Goal: Information Seeking & Learning: Learn about a topic

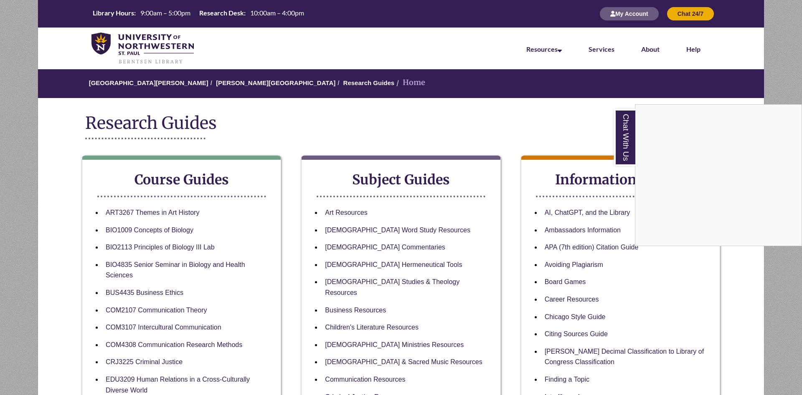
scroll to position [43, 0]
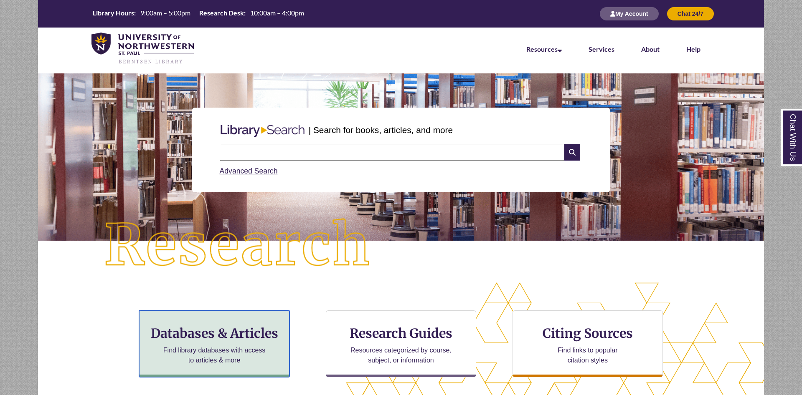
click at [245, 344] on div "Databases & Articles Find library databases with access to articles & more" at bounding box center [214, 344] width 150 height 67
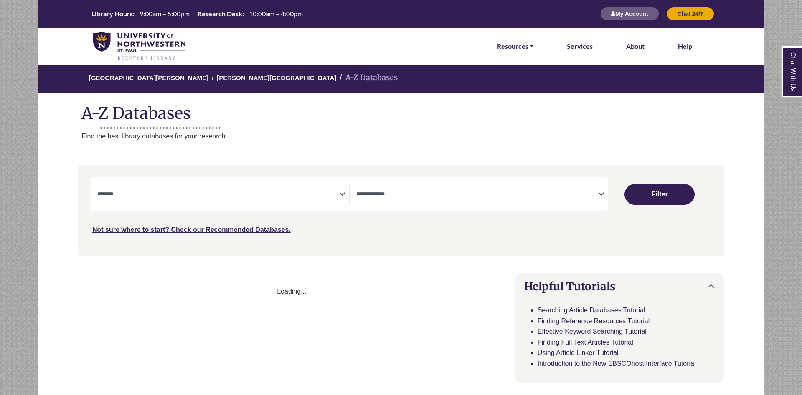
select select "Database Subject Filter"
select select "Database Types Filter"
select select "Database Subject Filter"
select select "Database Types Filter"
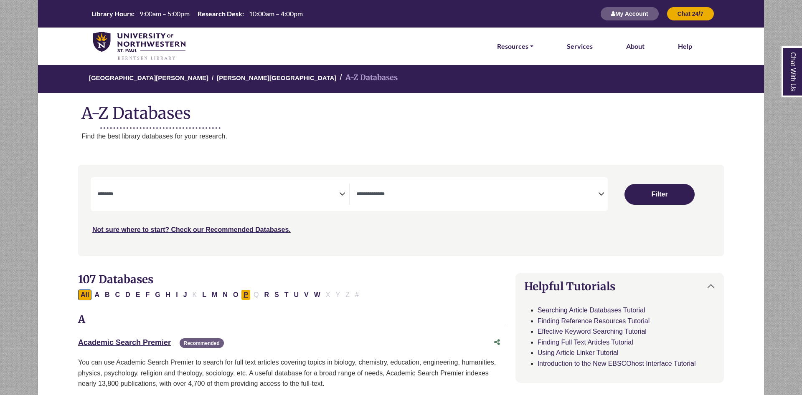
click at [246, 294] on button "P" at bounding box center [246, 295] width 10 height 11
select select "Database Subject Filter"
select select "Database Types Filter"
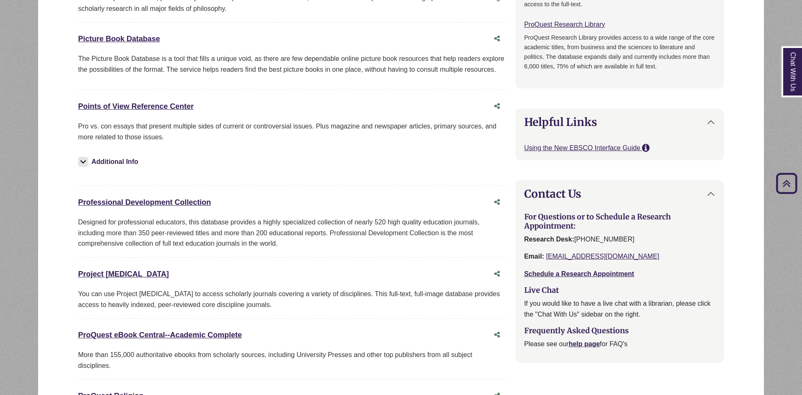
scroll to position [682, 0]
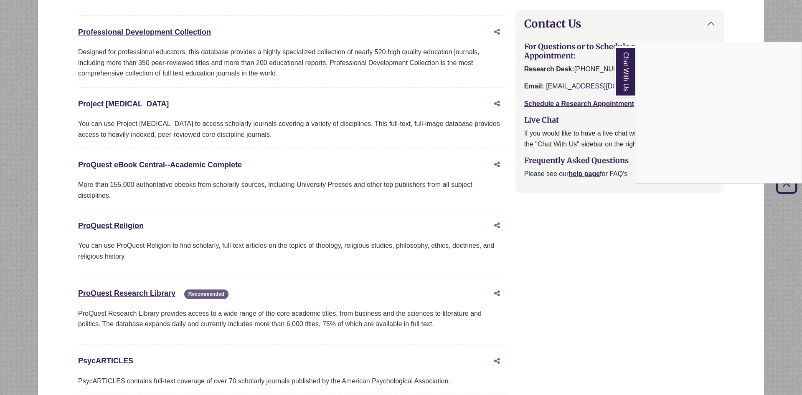
click at [621, 78] on link "Chat With Us" at bounding box center [624, 71] width 21 height 51
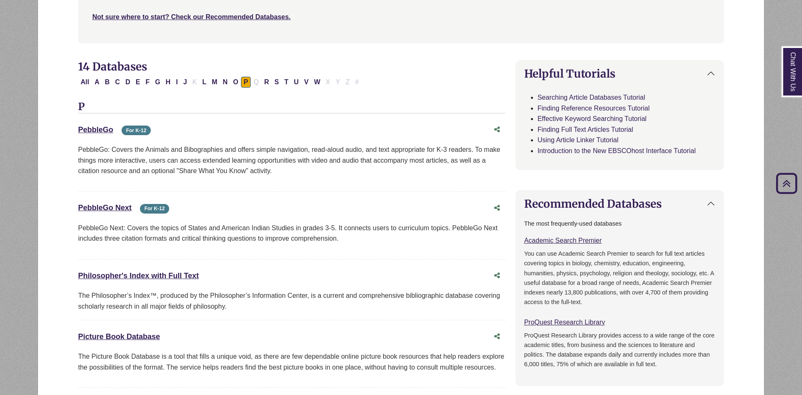
scroll to position [0, 0]
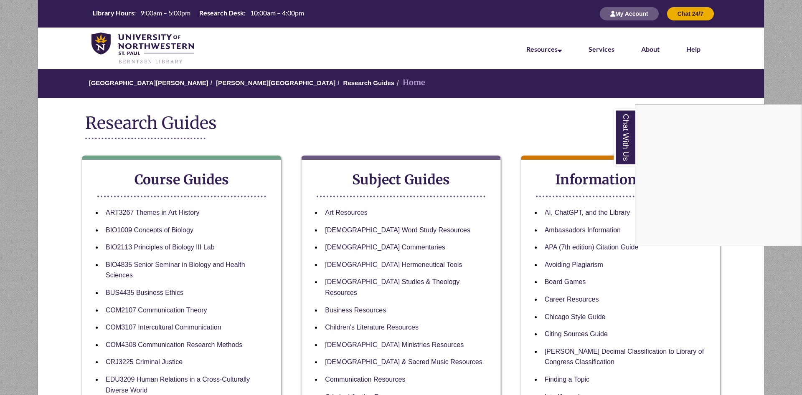
scroll to position [43, 0]
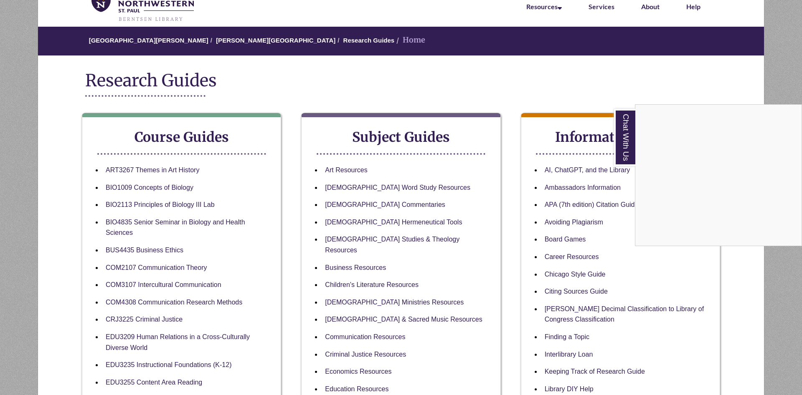
click at [723, 83] on div "Chat With Us" at bounding box center [401, 197] width 802 height 395
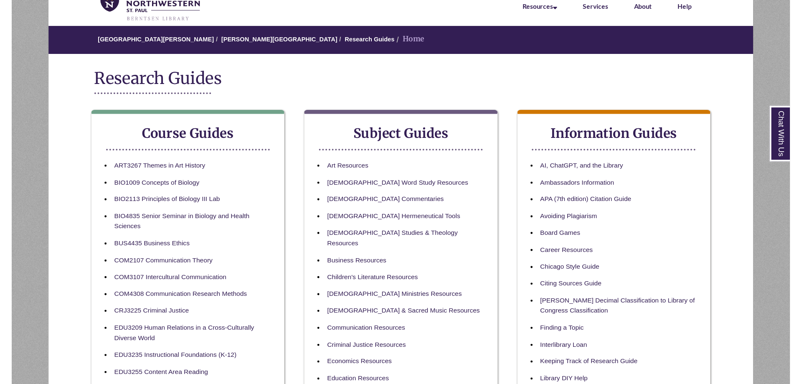
scroll to position [0, 0]
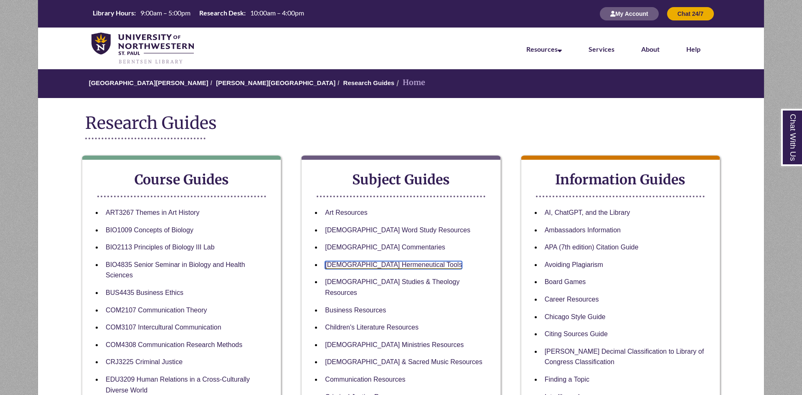
click at [382, 265] on link "Biblical Hermeneutical Tools" at bounding box center [393, 265] width 137 height 8
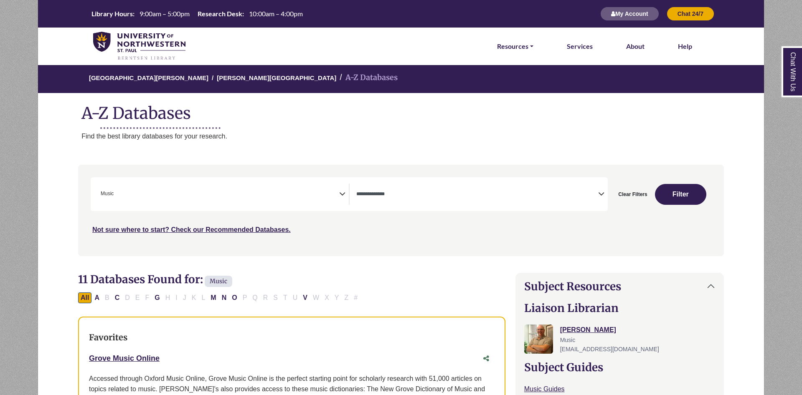
select select "*****"
select select "Database Types Filter"
click at [341, 193] on icon "Search filters" at bounding box center [342, 193] width 6 height 13
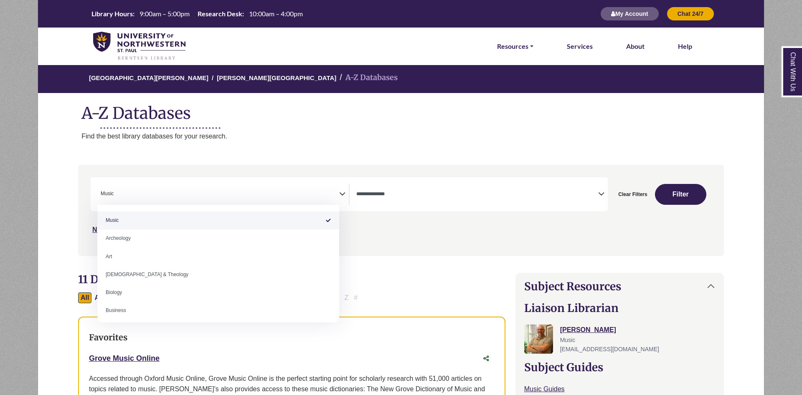
scroll to position [0, 0]
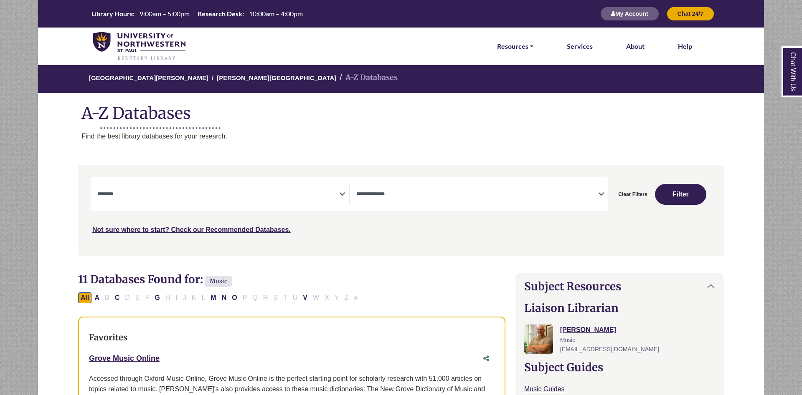
click at [342, 194] on icon "Search filters" at bounding box center [342, 193] width 6 height 13
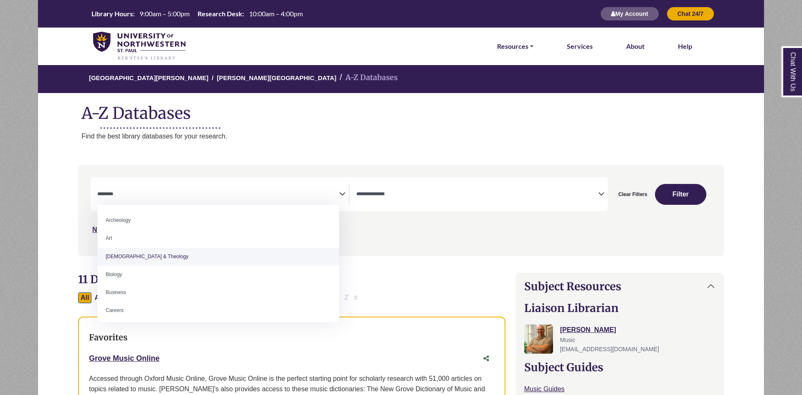
select select "*****"
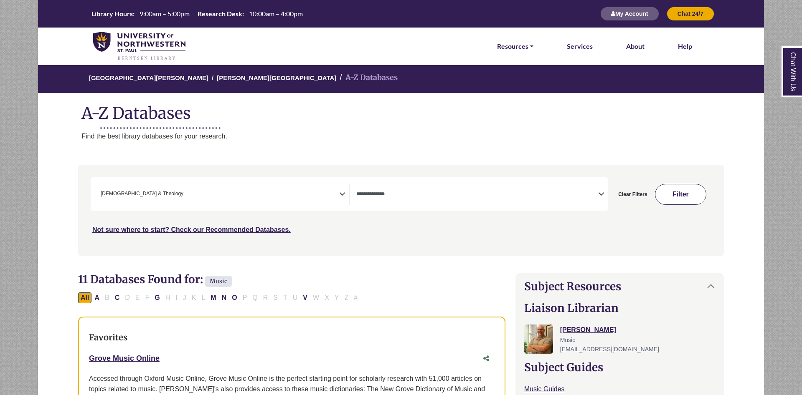
click at [678, 187] on button "Filter" at bounding box center [681, 194] width 52 height 21
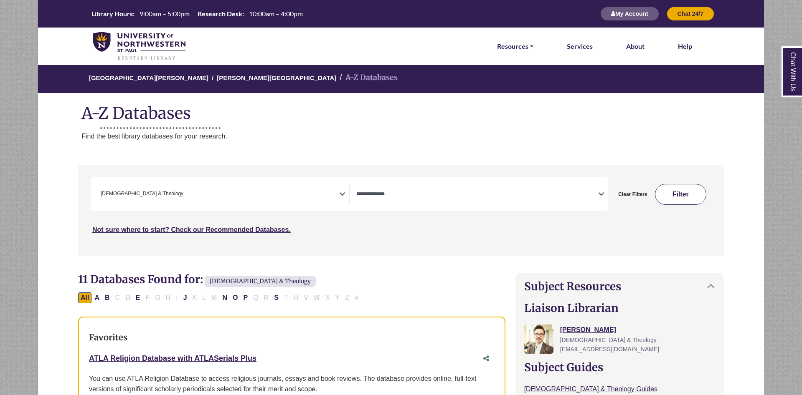
click at [681, 195] on button "Filter" at bounding box center [681, 194] width 52 height 21
select select "Database Types Filter"
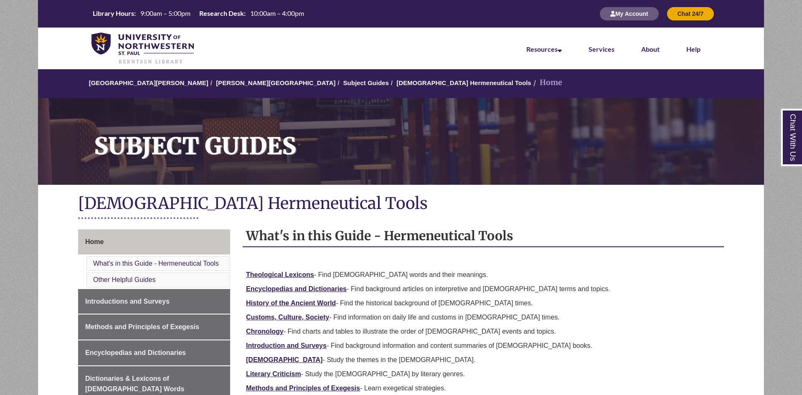
scroll to position [128, 0]
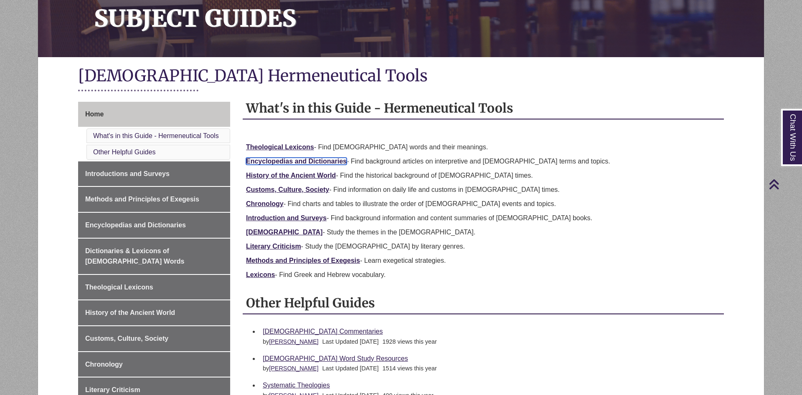
click at [322, 162] on link "Encyclopedias and Dictionaries" at bounding box center [296, 161] width 101 height 7
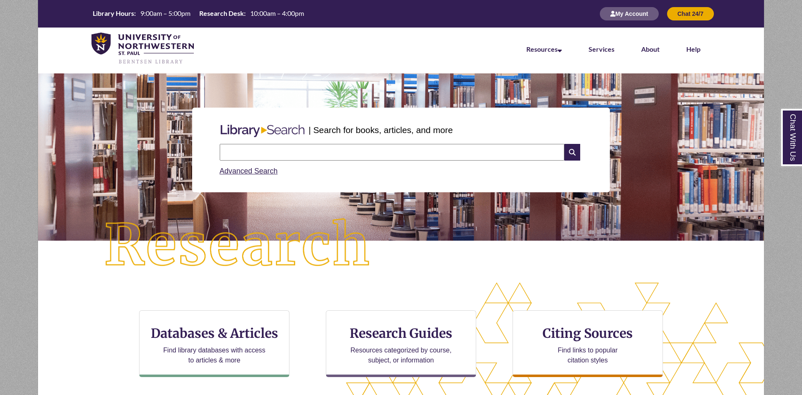
click at [414, 152] on input "text" at bounding box center [392, 152] width 345 height 17
type input "**********"
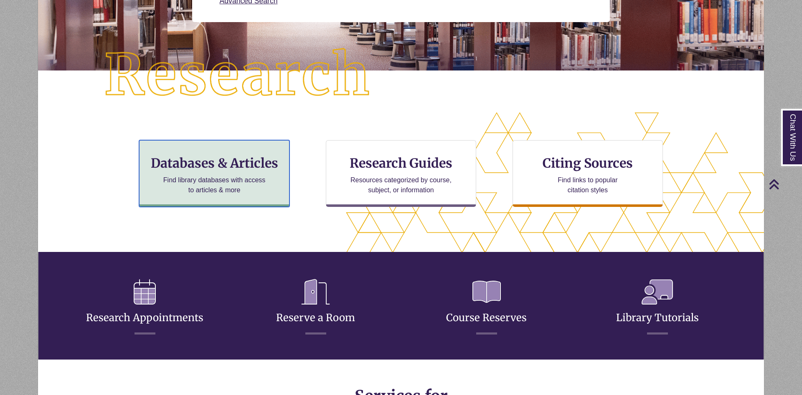
click at [253, 170] on h3 "Databases & Articles" at bounding box center [214, 163] width 136 height 16
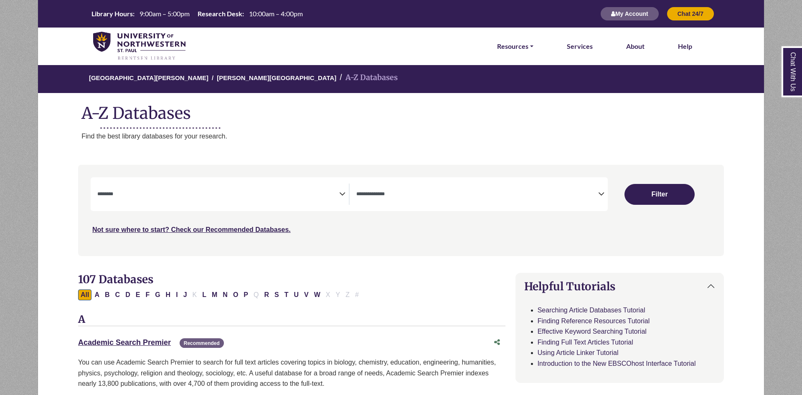
select select "Database Subject Filter"
select select "Database Types Filter"
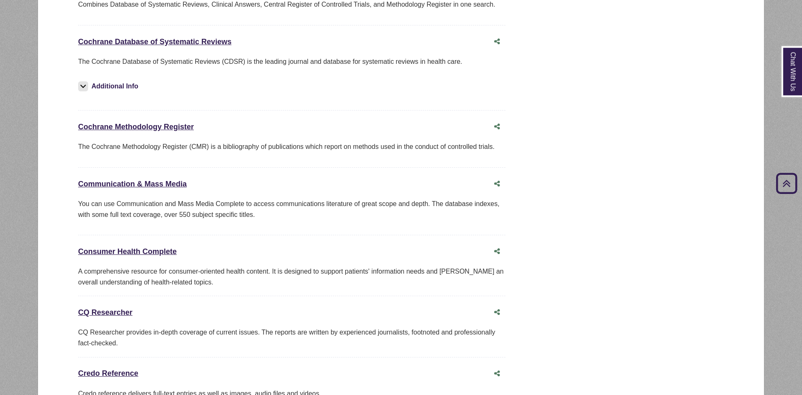
scroll to position [1746, 0]
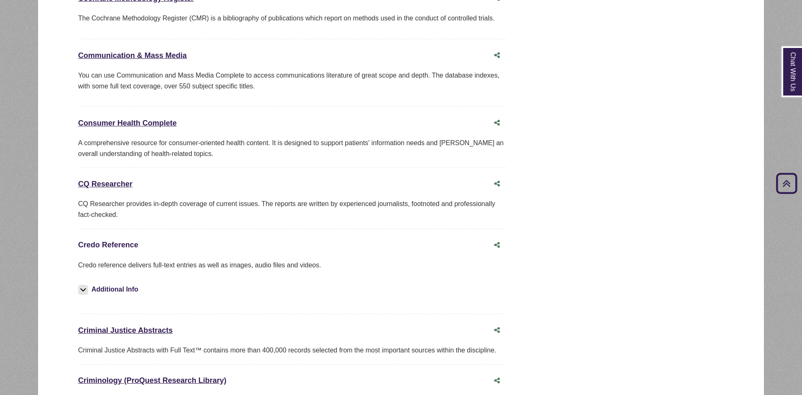
drag, startPoint x: 123, startPoint y: 225, endPoint x: 124, endPoint y: 233, distance: 8.0
click at [114, 241] on link "Credo Reference This link opens in a new window" at bounding box center [108, 245] width 60 height 8
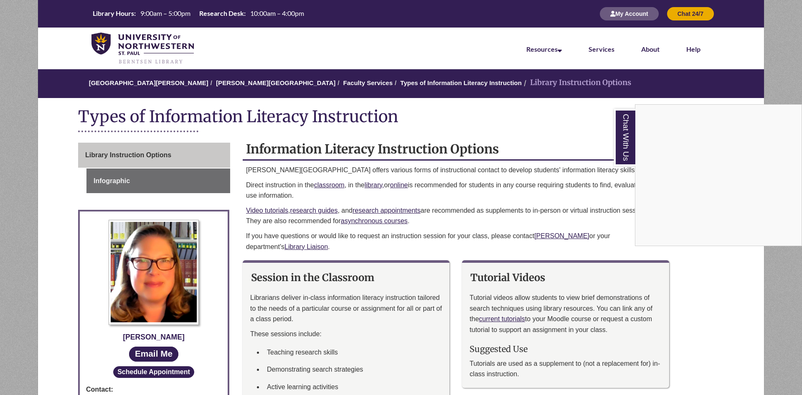
click at [478, 129] on div "Chat With Us" at bounding box center [401, 197] width 802 height 395
